Goal: Task Accomplishment & Management: Use online tool/utility

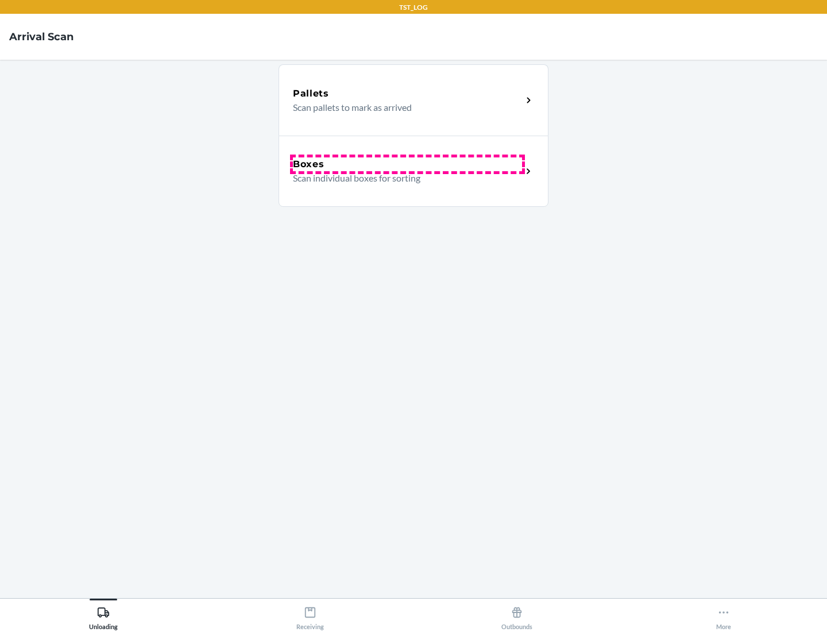
click at [407, 164] on div "Boxes" at bounding box center [407, 164] width 229 height 14
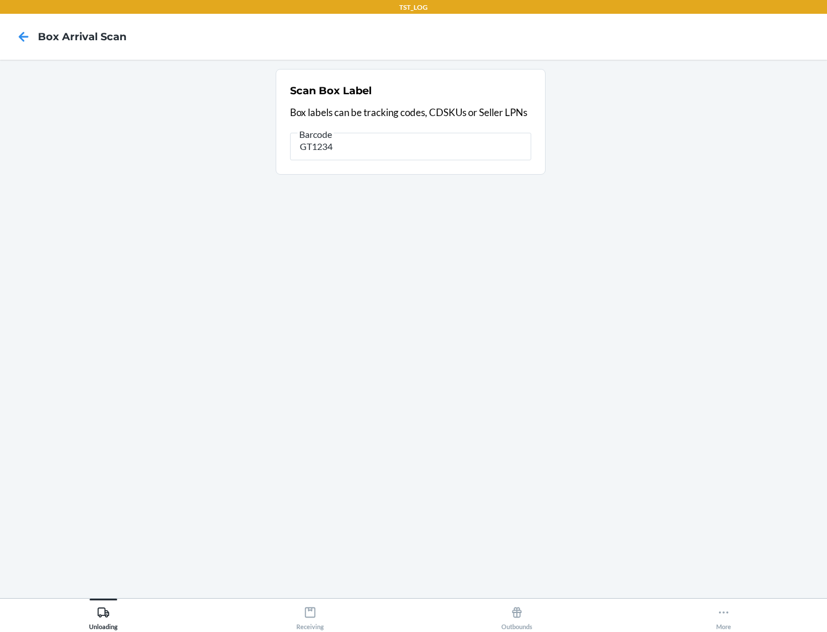
type input "GT1234"
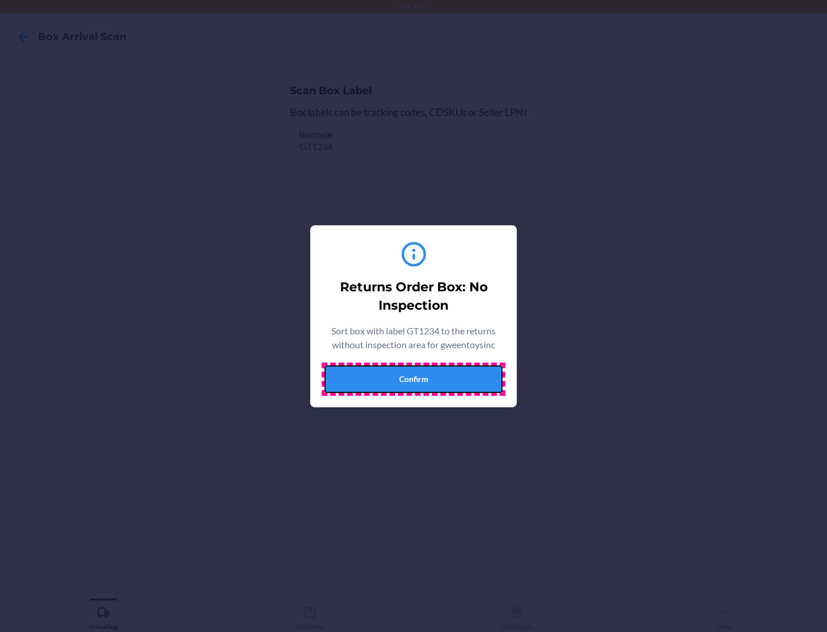
click at [414, 379] on button "Confirm" at bounding box center [414, 379] width 178 height 28
